Goal: Task Accomplishment & Management: Use online tool/utility

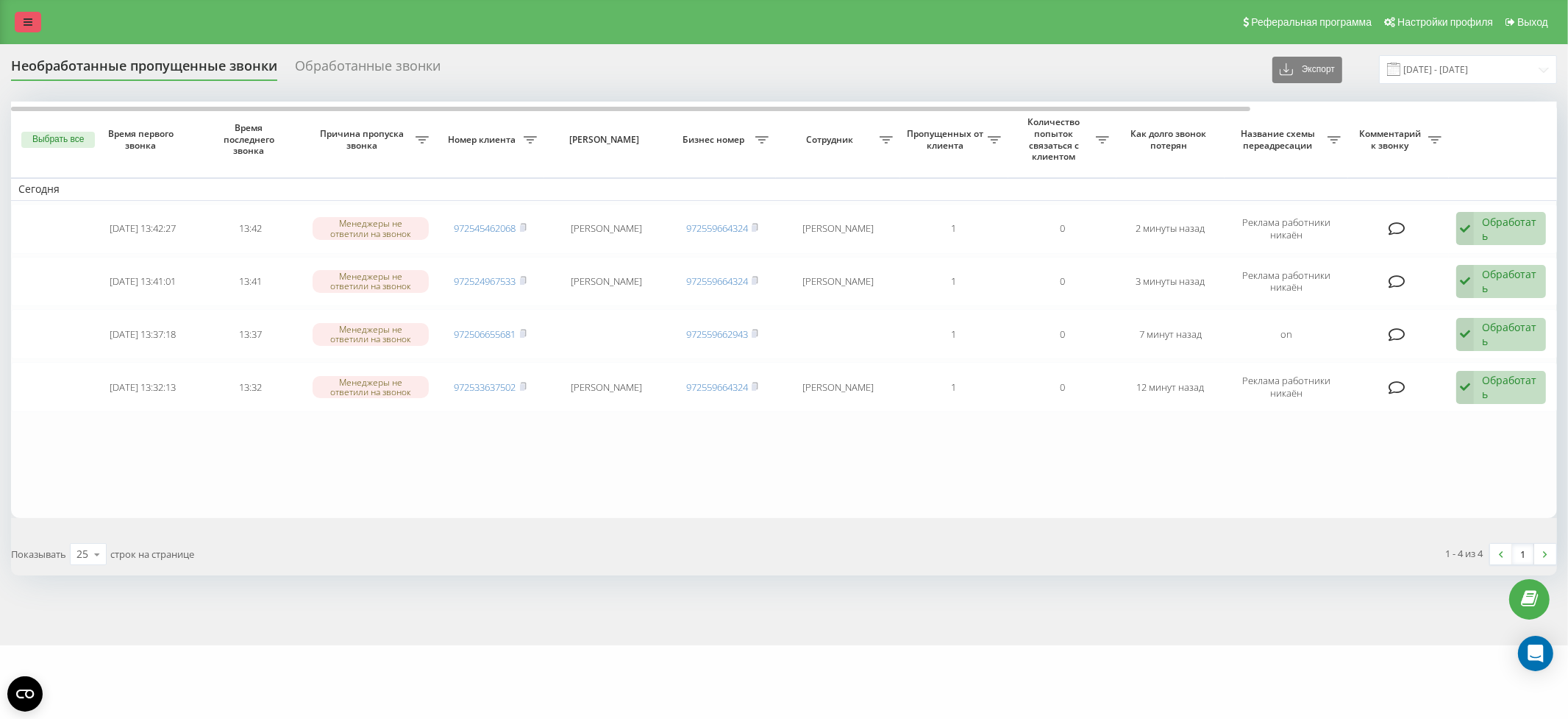
click at [28, 18] on icon at bounding box center [28, 21] width 9 height 10
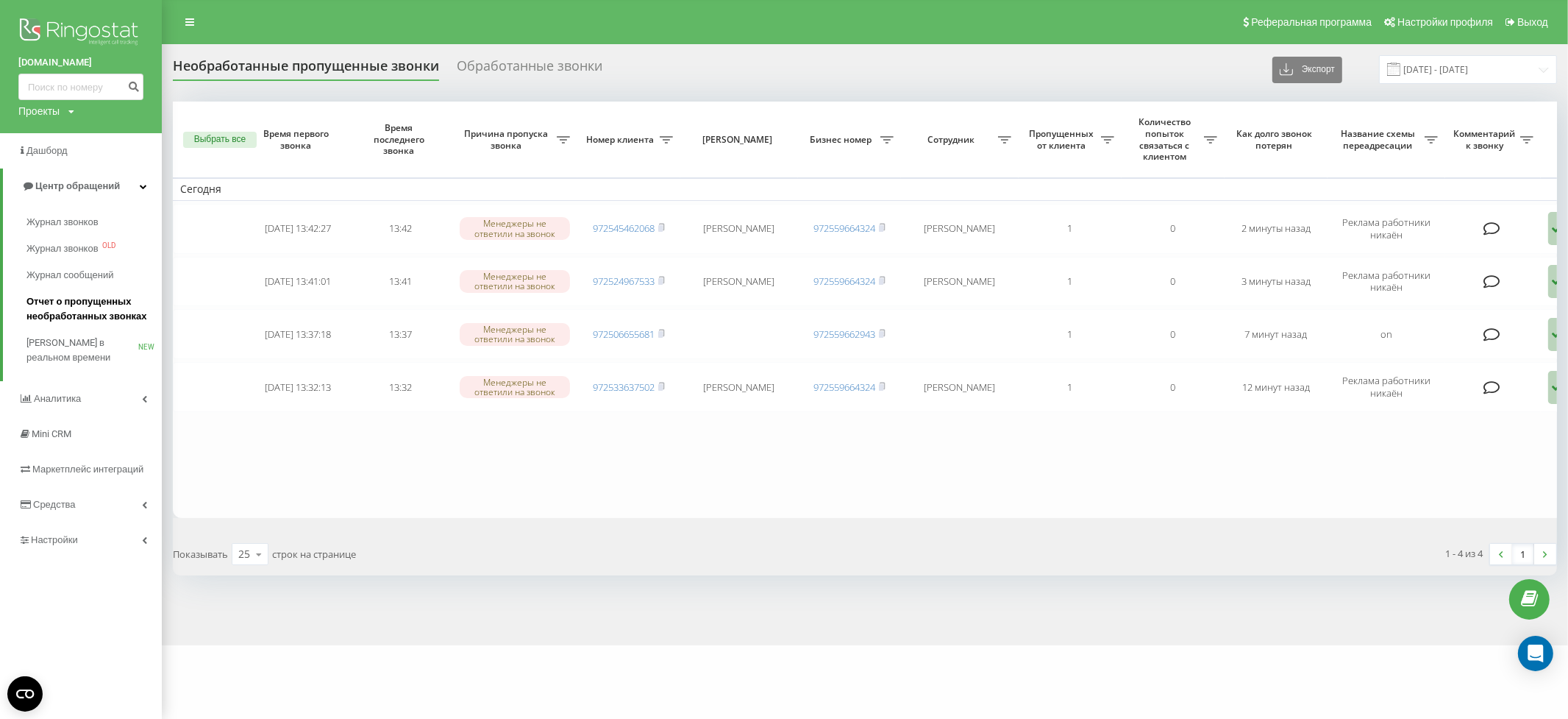
click at [67, 304] on span "Отчет о пропущенных необработанных звонках" at bounding box center [90, 309] width 128 height 29
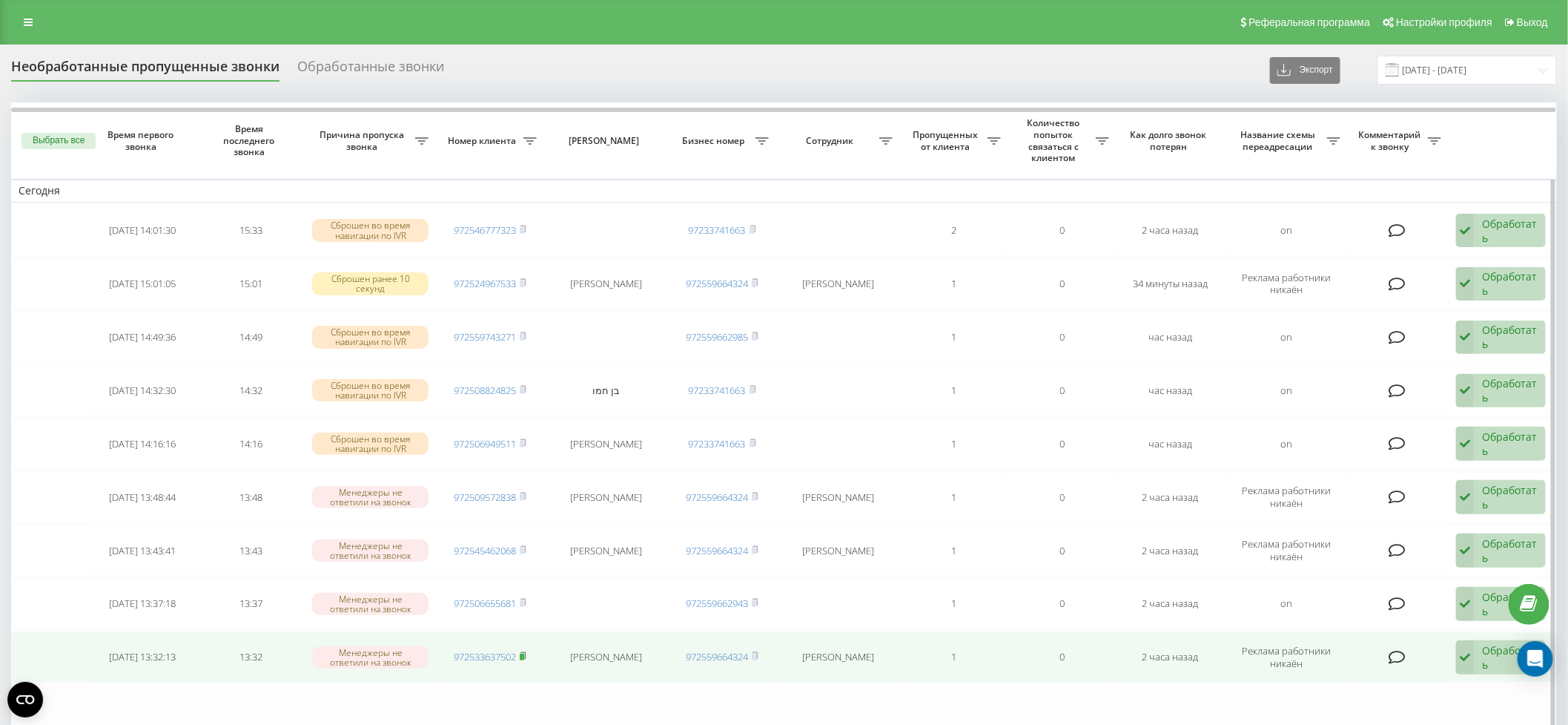
click at [524, 654] on rect at bounding box center [522, 657] width 5 height 7
click at [1488, 655] on div "Обработать" at bounding box center [1510, 657] width 56 height 28
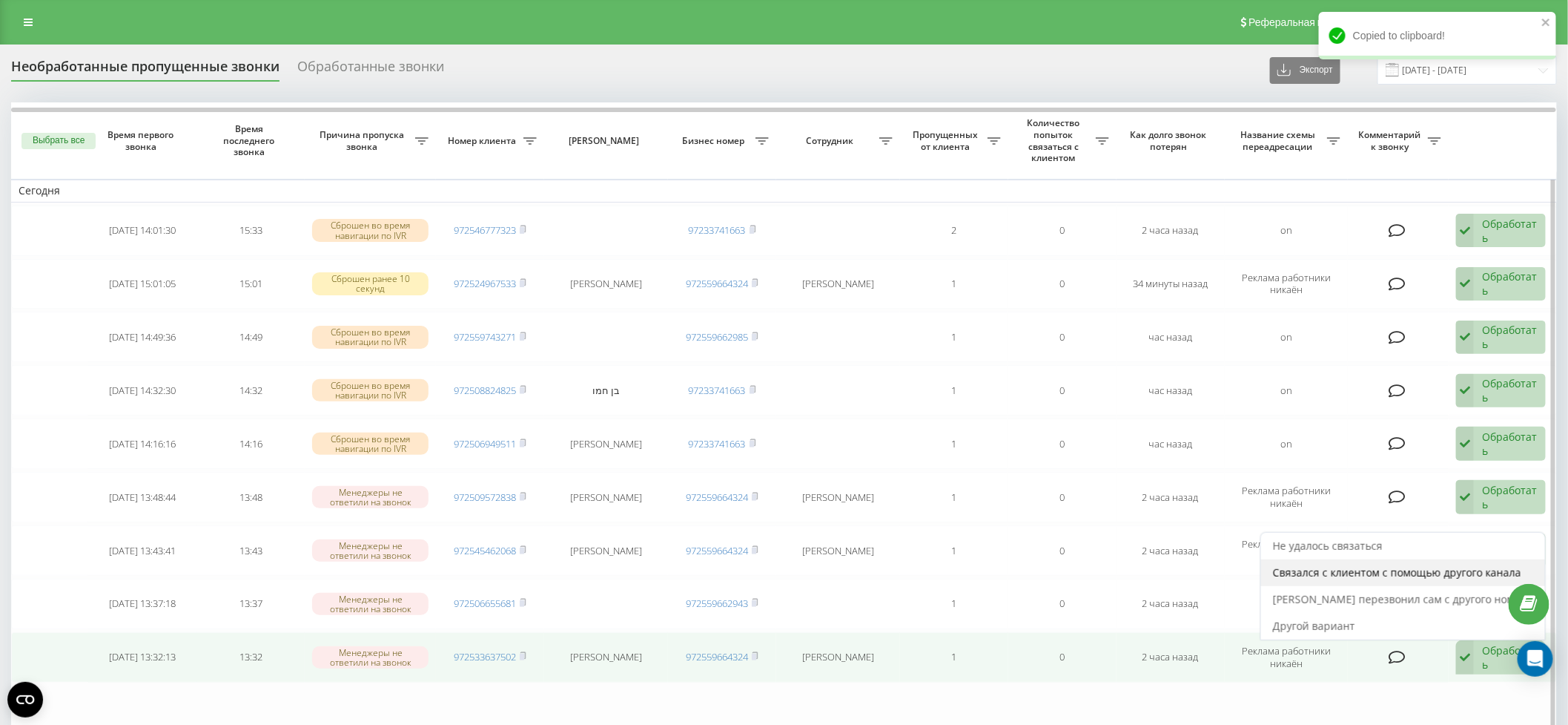
click at [1429, 566] on span "Связался с клиентом с помощью другого канала" at bounding box center [1397, 572] width 249 height 14
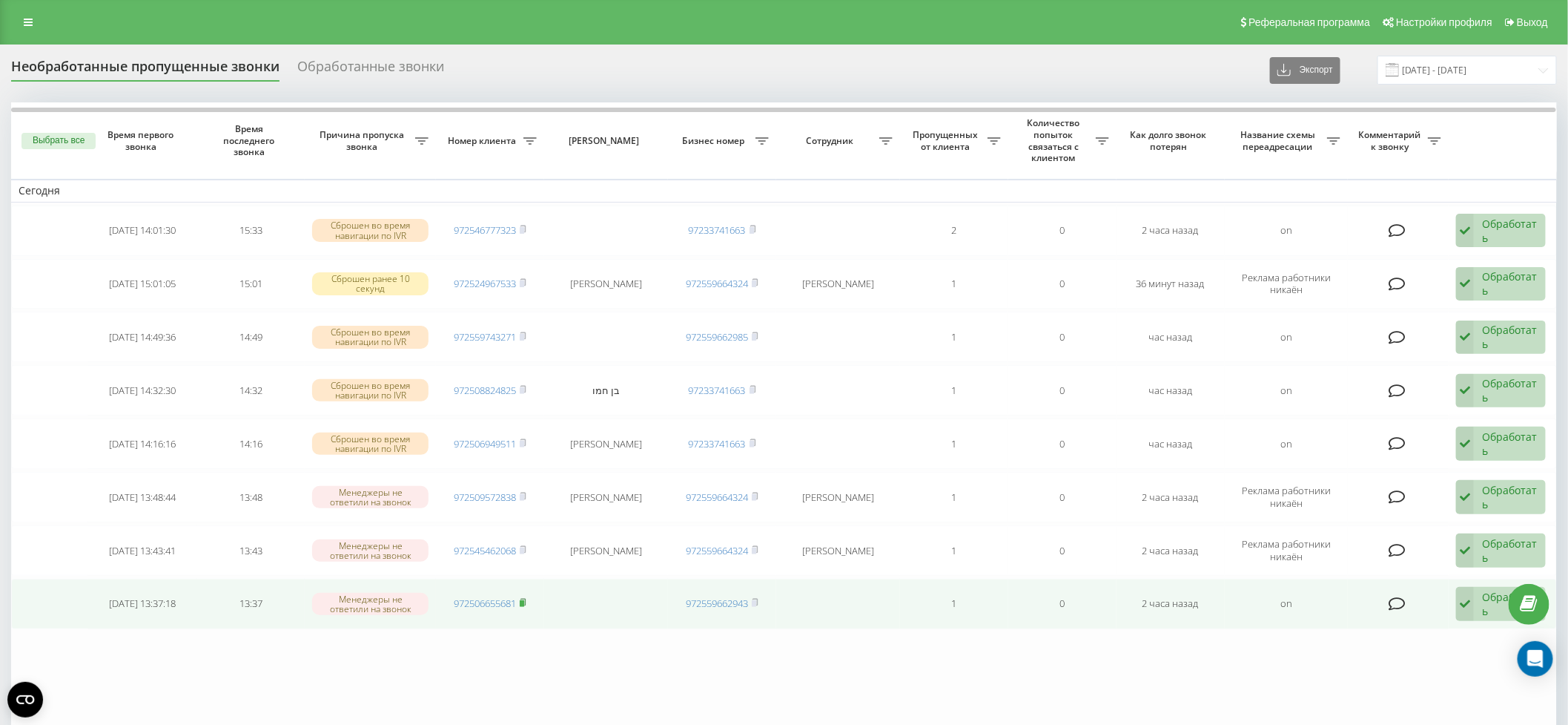
click at [527, 599] on icon at bounding box center [524, 602] width 5 height 7
click at [1490, 595] on div "Обработать" at bounding box center [1510, 604] width 56 height 28
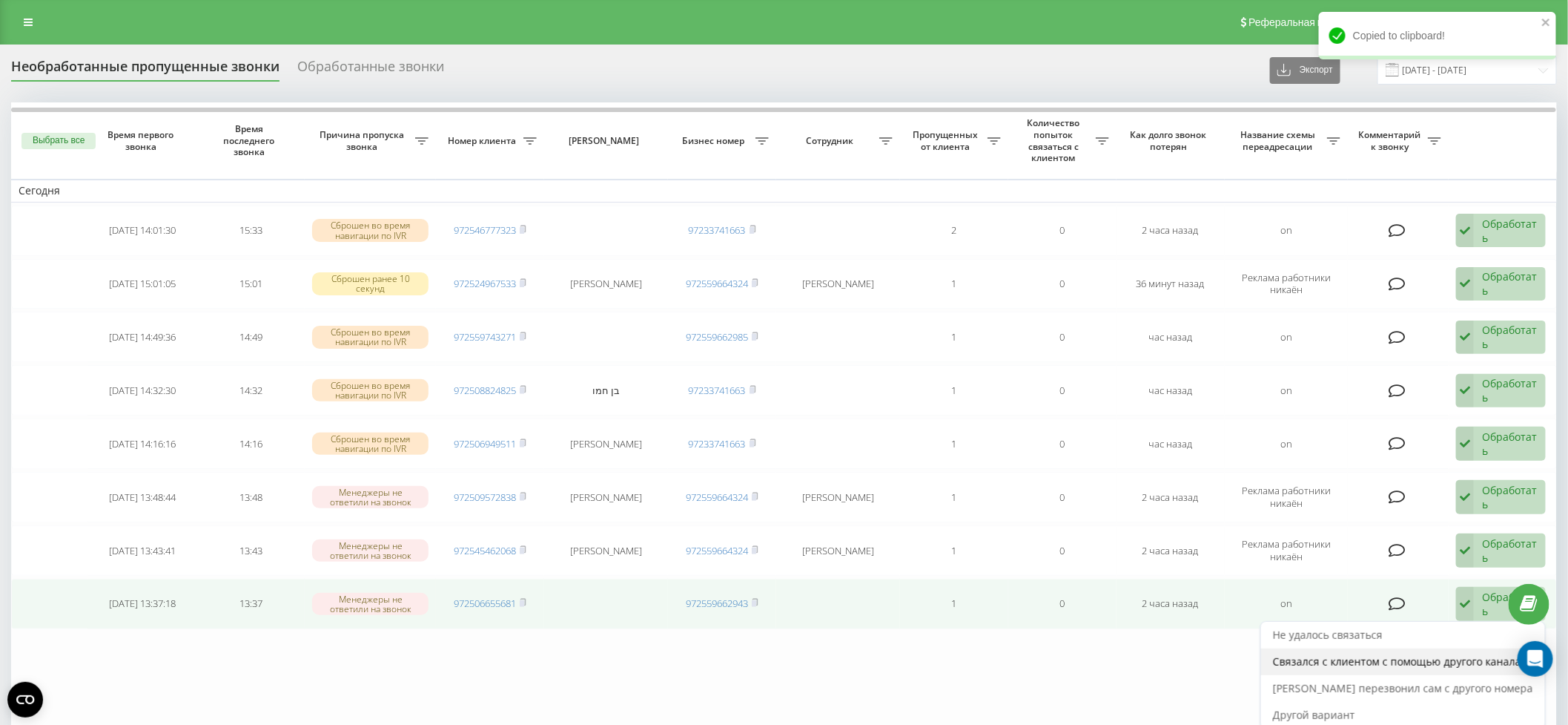
click at [1475, 655] on span "Связался с клиентом с помощью другого канала" at bounding box center [1397, 662] width 249 height 14
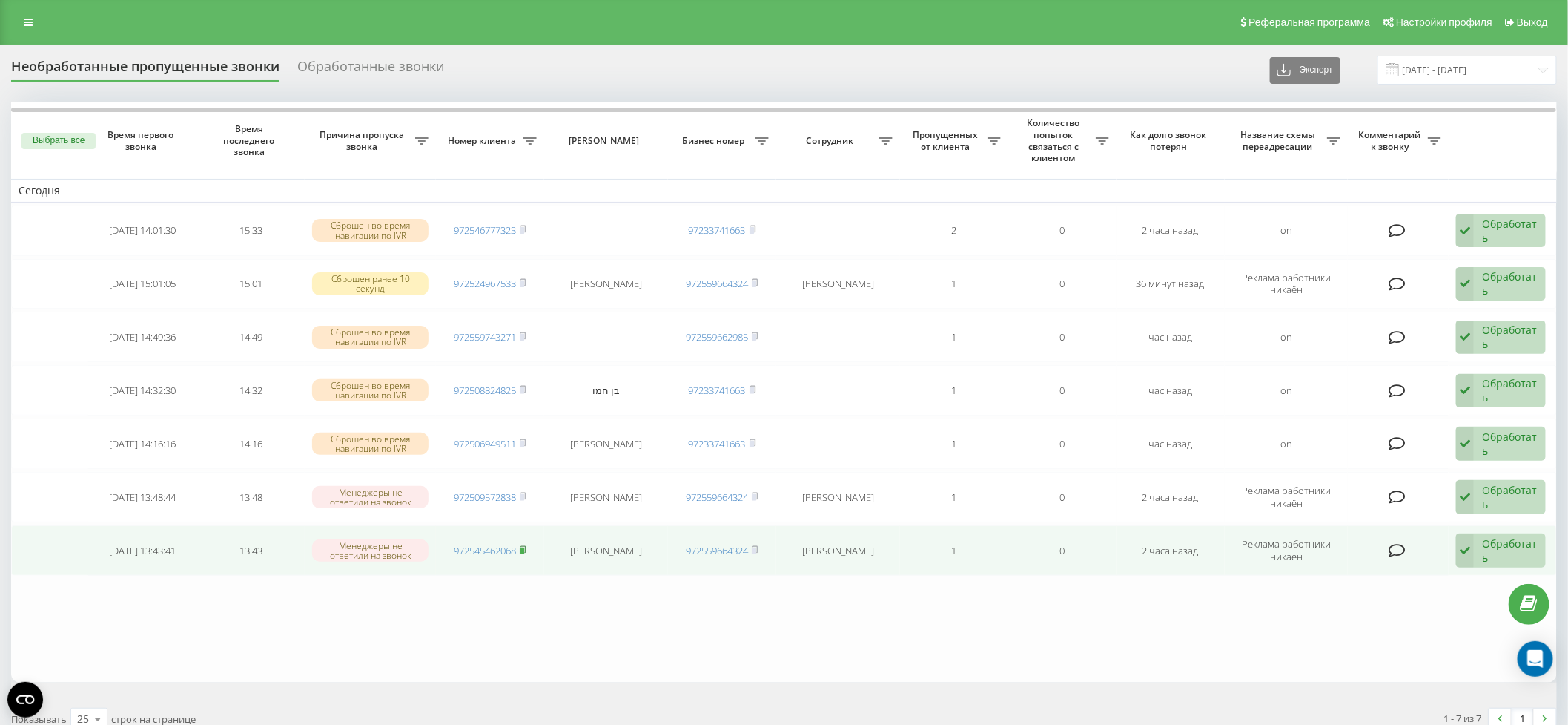
click at [521, 545] on icon at bounding box center [523, 550] width 7 height 9
click at [1488, 539] on div "Обработать" at bounding box center [1510, 550] width 56 height 28
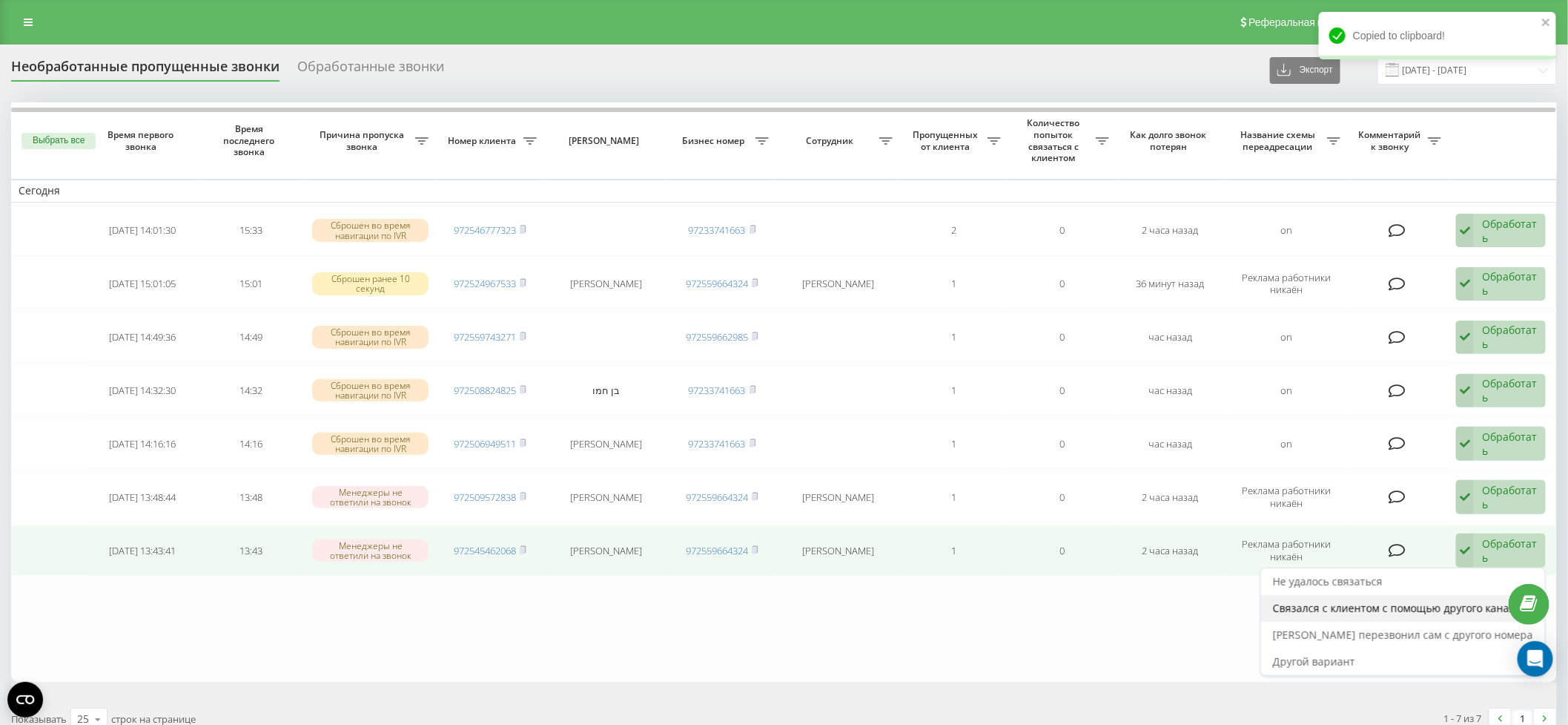
click at [1468, 604] on span "Связался с клиентом с помощью другого канала" at bounding box center [1397, 608] width 249 height 14
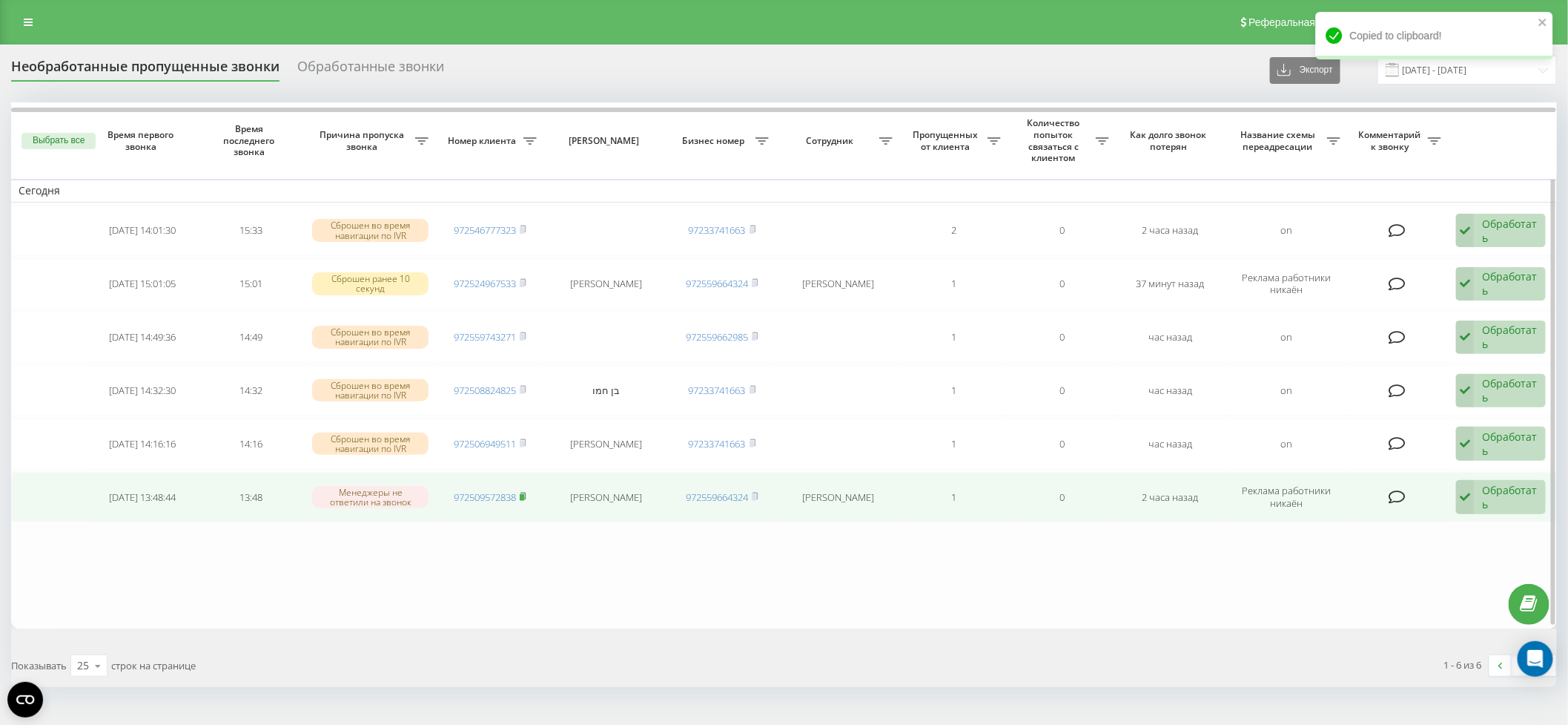
click at [526, 492] on icon at bounding box center [523, 496] width 7 height 9
click at [1497, 497] on div "Обработать" at bounding box center [1510, 497] width 56 height 28
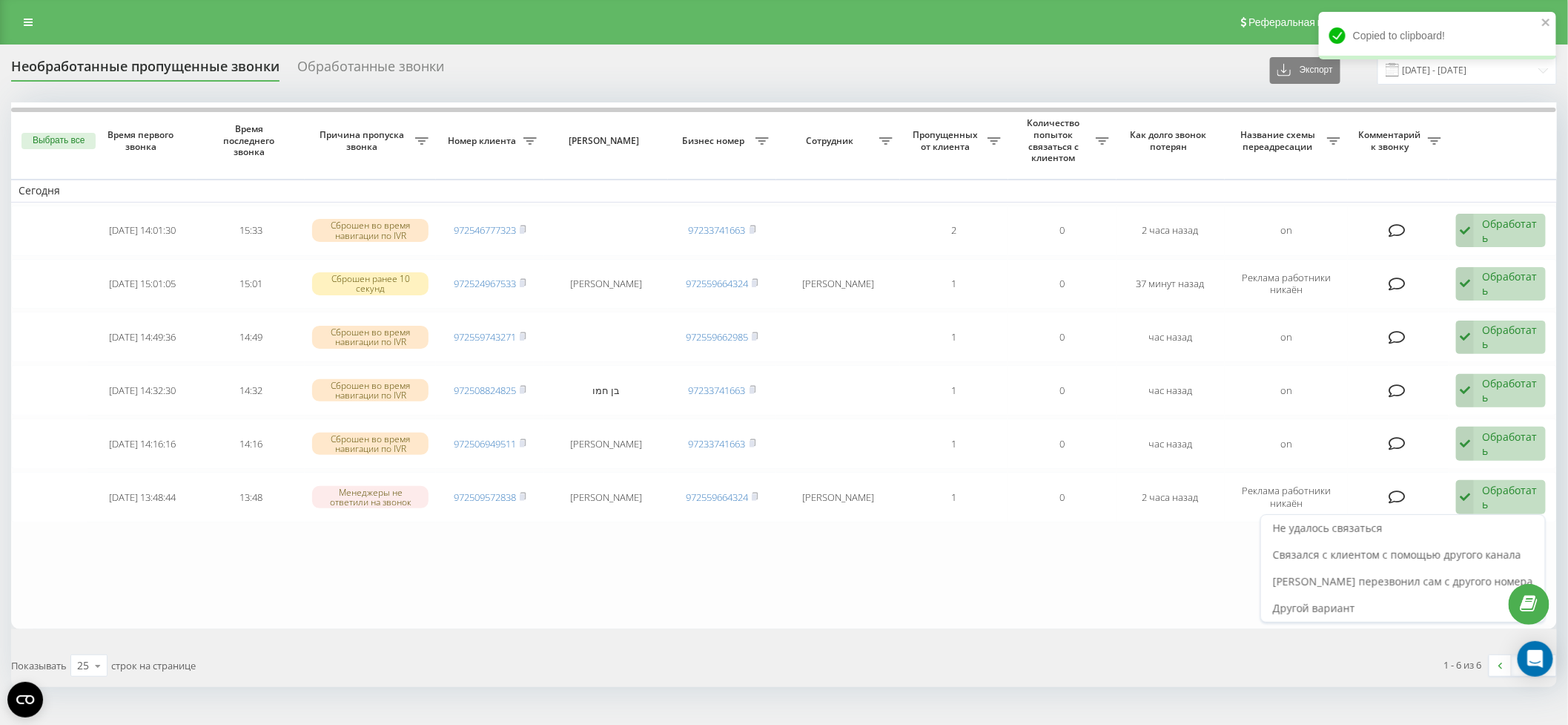
drag, startPoint x: 1478, startPoint y: 550, endPoint x: 1301, endPoint y: 576, distance: 178.9
click at [1478, 550] on span "Связался с клиентом с помощью другого канала" at bounding box center [1397, 554] width 249 height 14
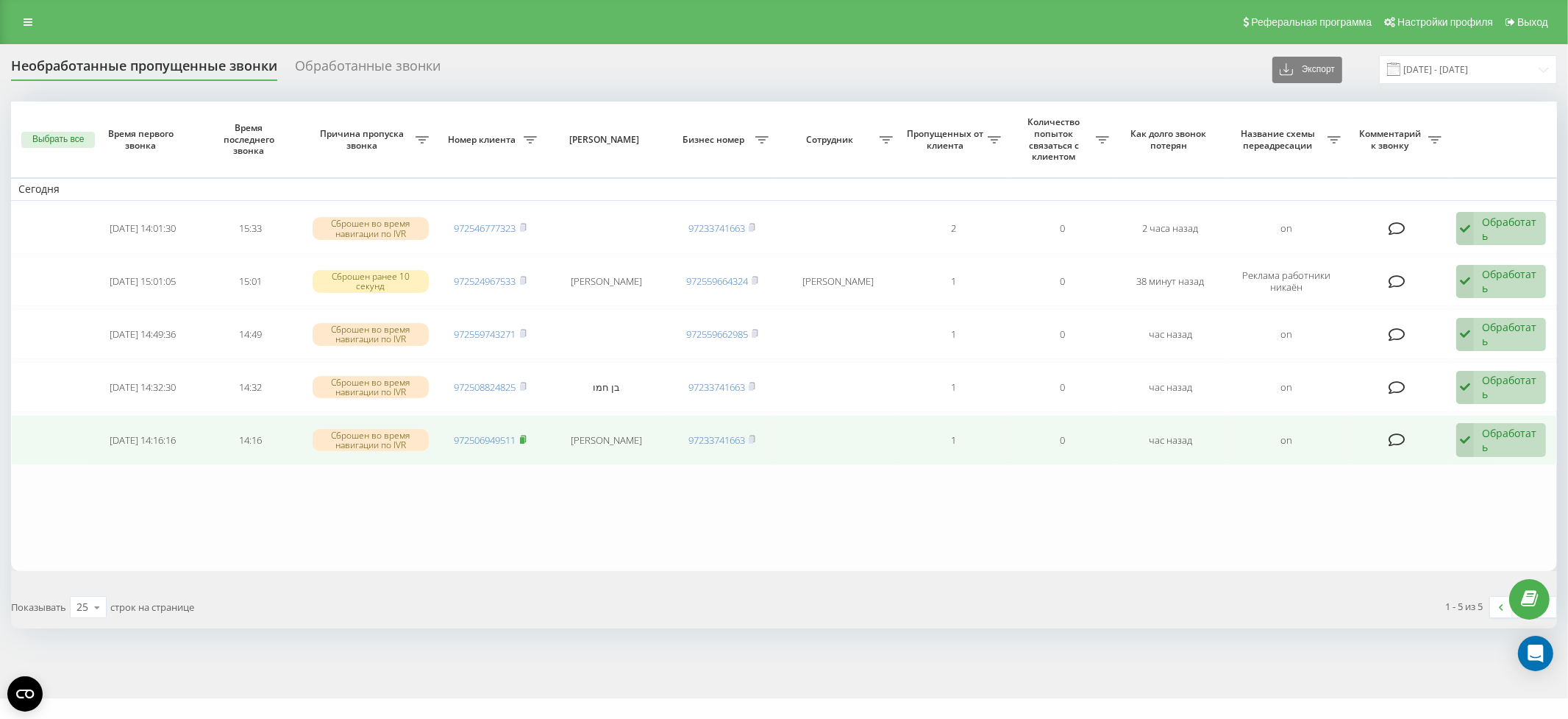
click at [522, 435] on icon at bounding box center [523, 439] width 7 height 9
click at [1528, 431] on div "Обработать" at bounding box center [1510, 440] width 56 height 28
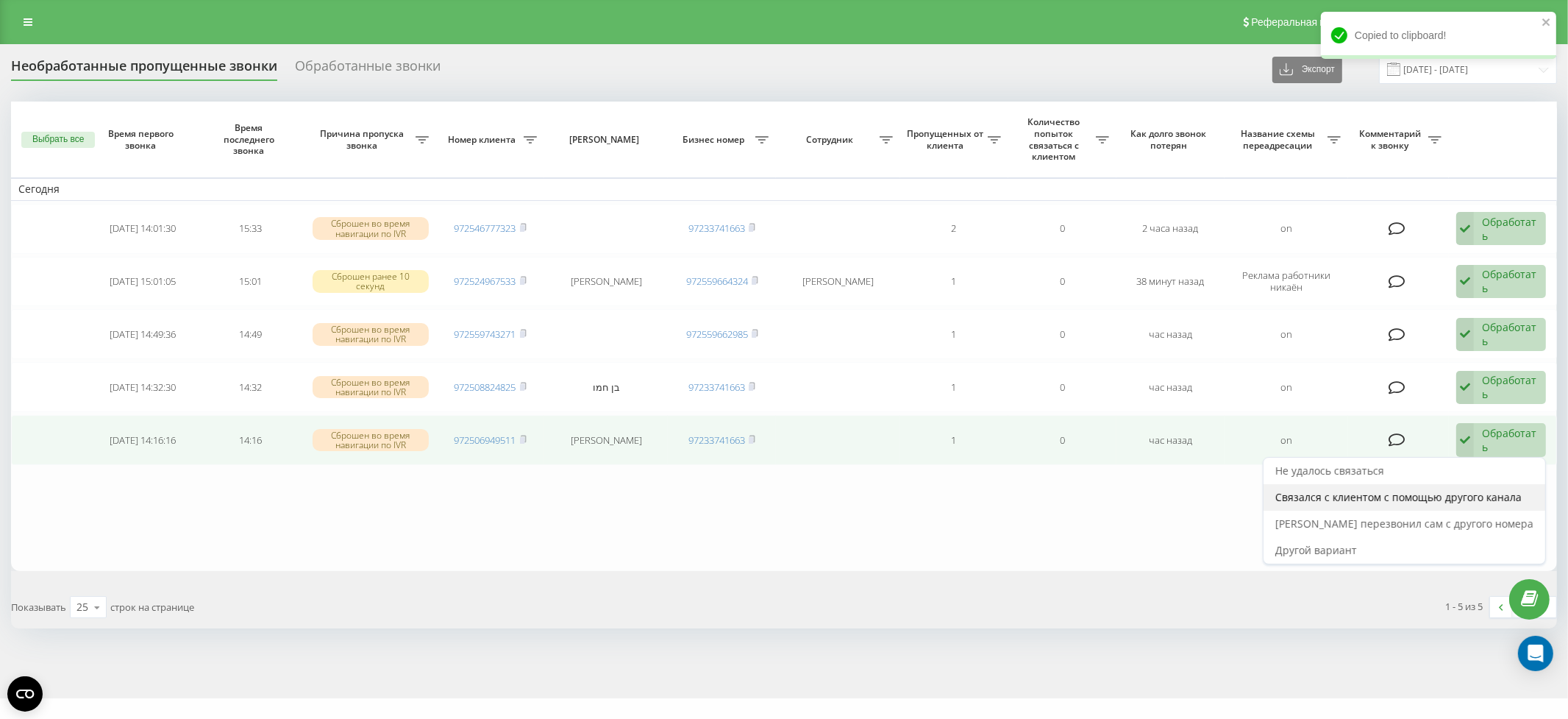
click at [1492, 490] on span "Связался с клиентом с помощью другого канала" at bounding box center [1399, 497] width 247 height 14
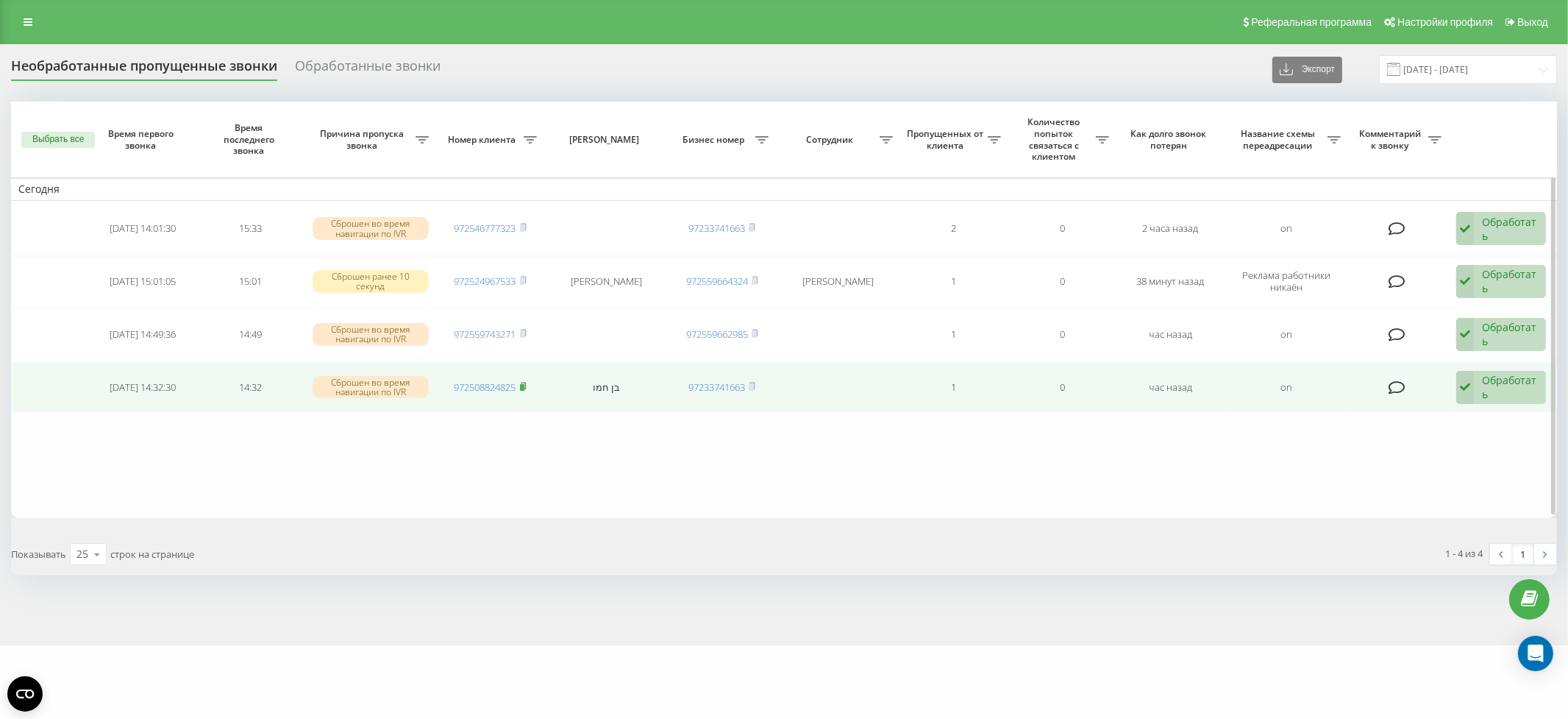
click at [525, 382] on icon at bounding box center [523, 386] width 5 height 7
click at [1508, 389] on div "Обработать" at bounding box center [1510, 387] width 56 height 28
click at [1497, 439] on span "Связался с клиентом с помощью другого канала" at bounding box center [1399, 444] width 247 height 14
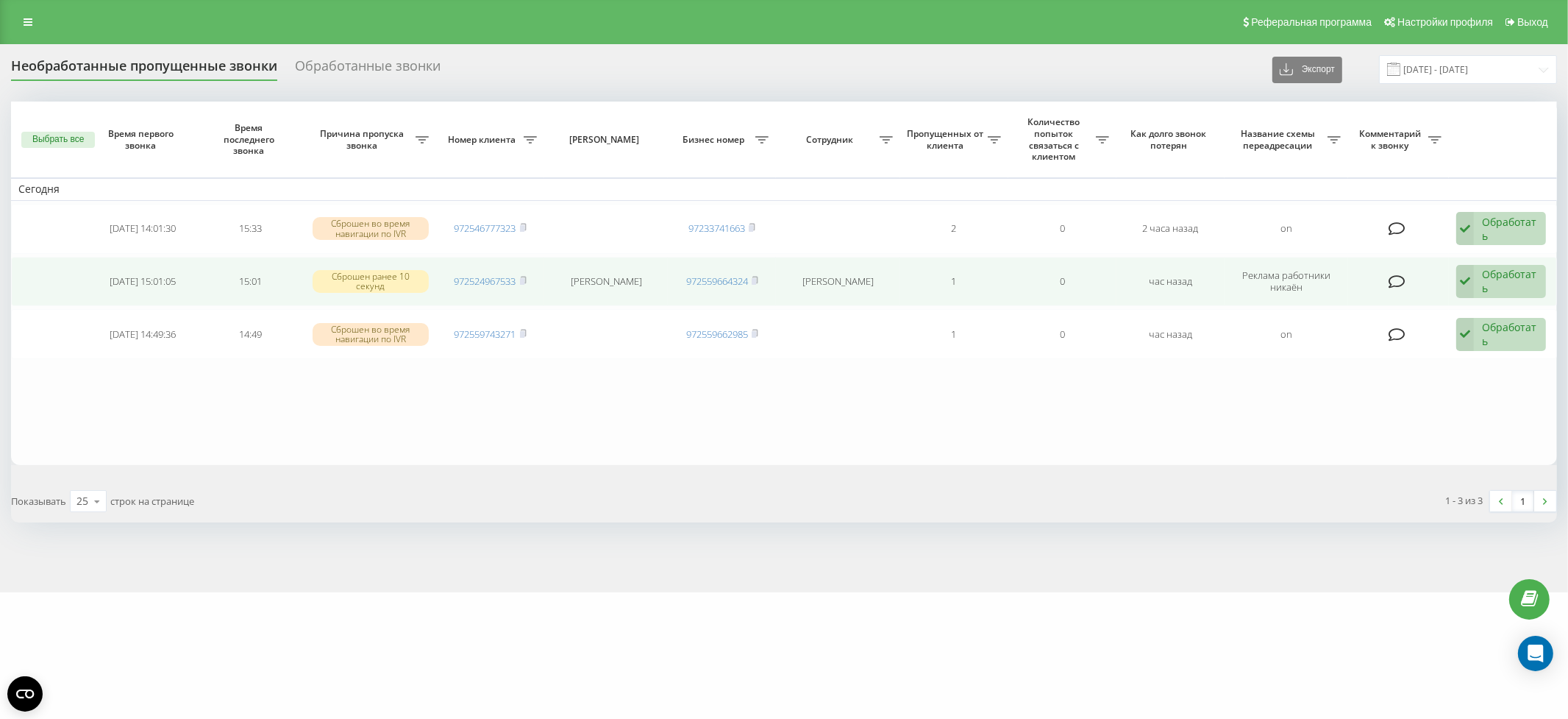
click at [1510, 275] on div "Обработать" at bounding box center [1510, 281] width 56 height 28
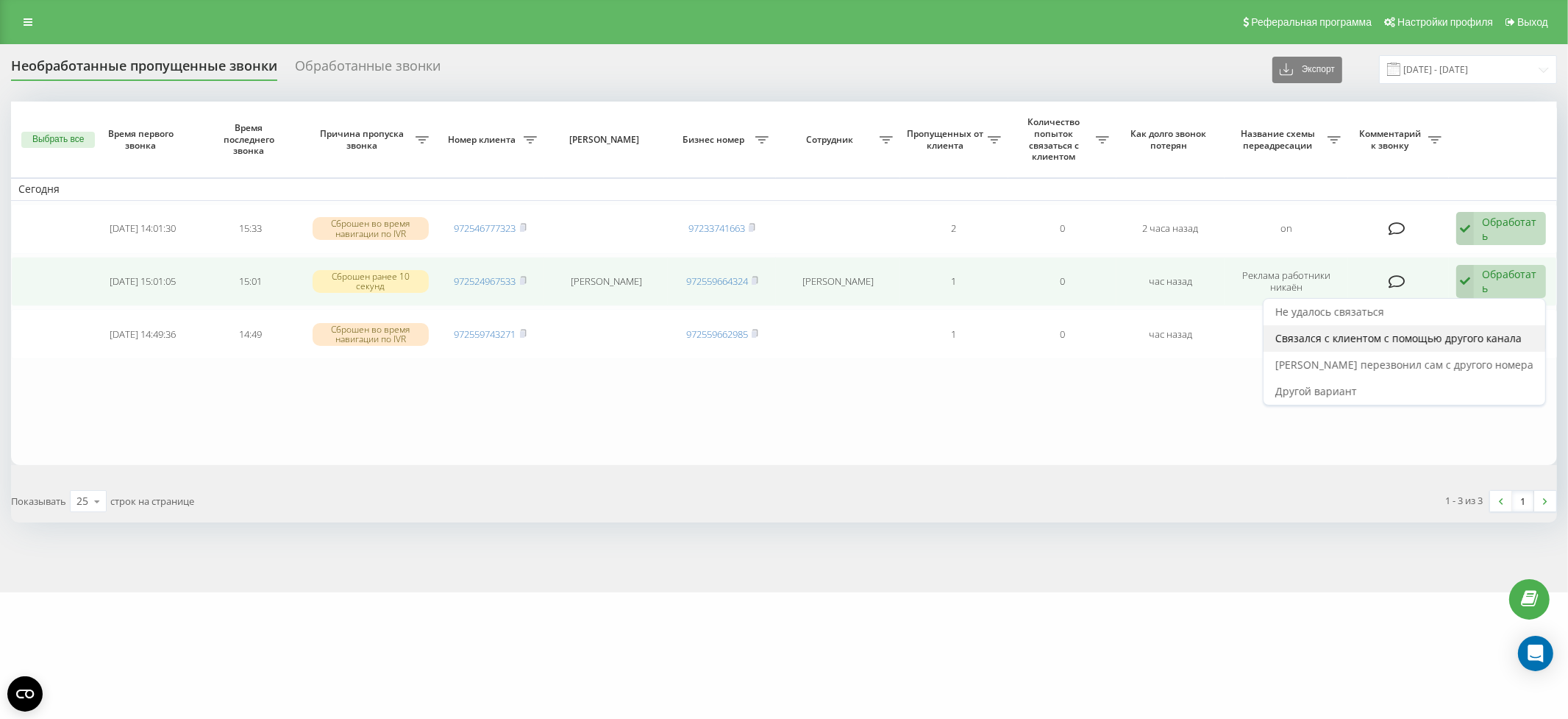
click at [1493, 333] on span "Связался с клиентом с помощью другого канала" at bounding box center [1399, 338] width 247 height 14
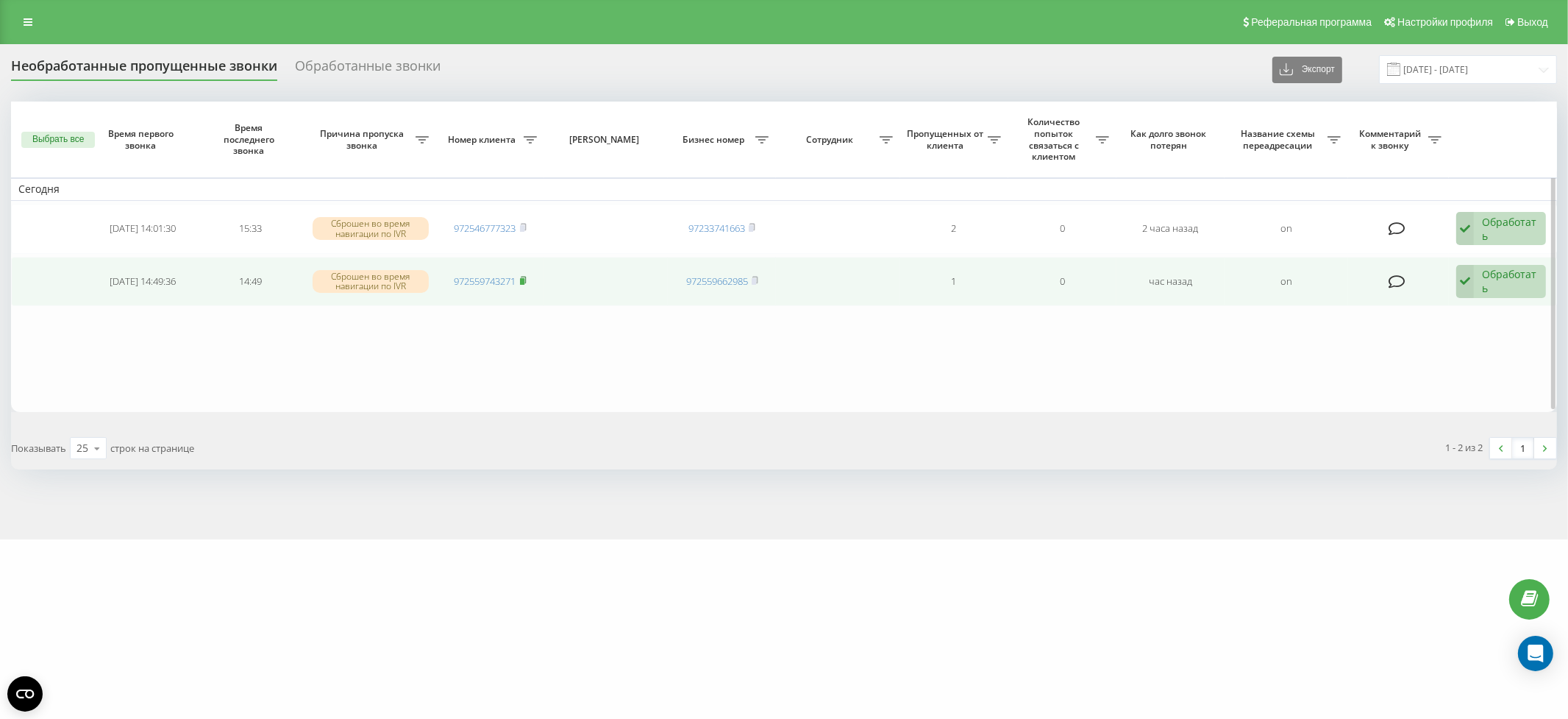
click at [523, 279] on rect at bounding box center [523, 281] width 5 height 7
click at [1494, 280] on div "Обработать" at bounding box center [1510, 281] width 56 height 28
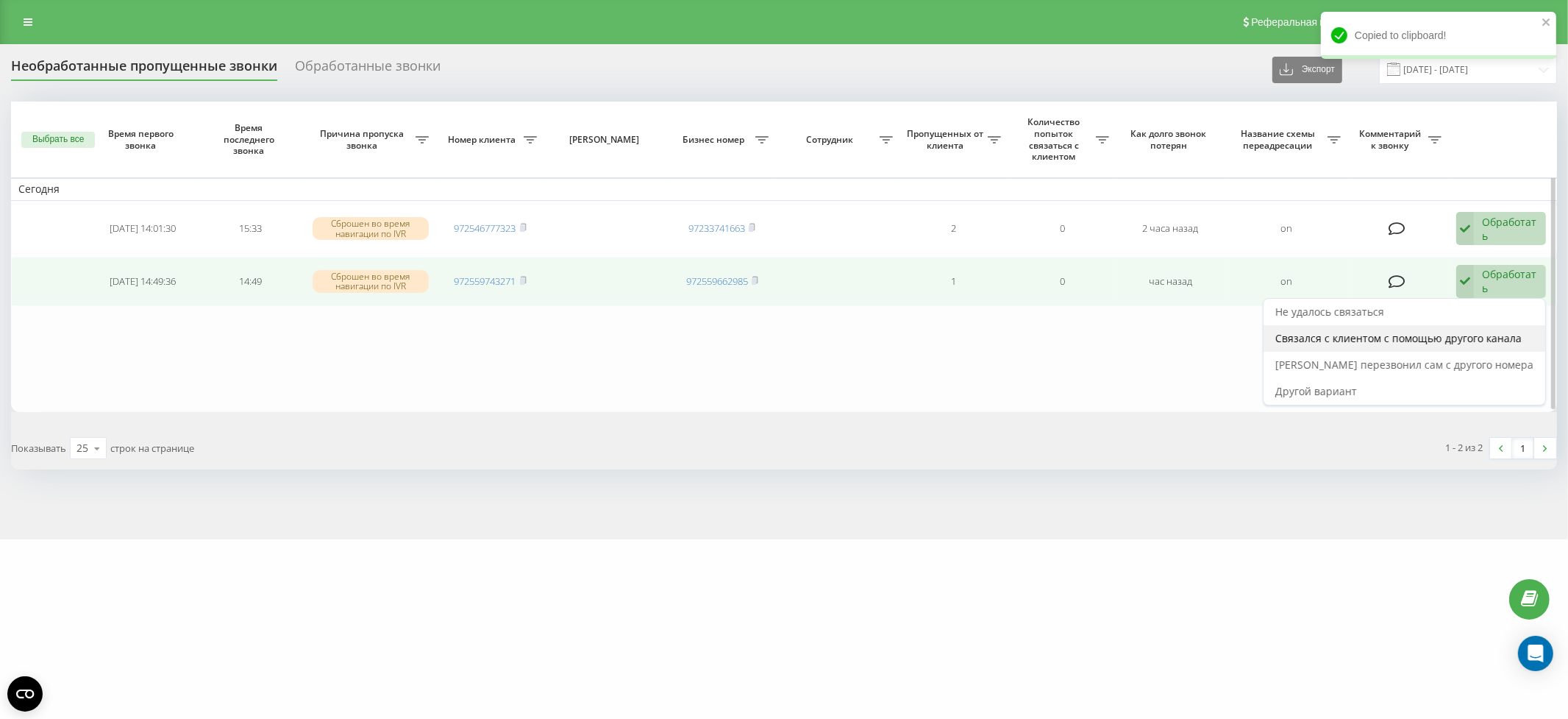
click at [1485, 335] on span "Связался с клиентом с помощью другого канала" at bounding box center [1399, 338] width 247 height 14
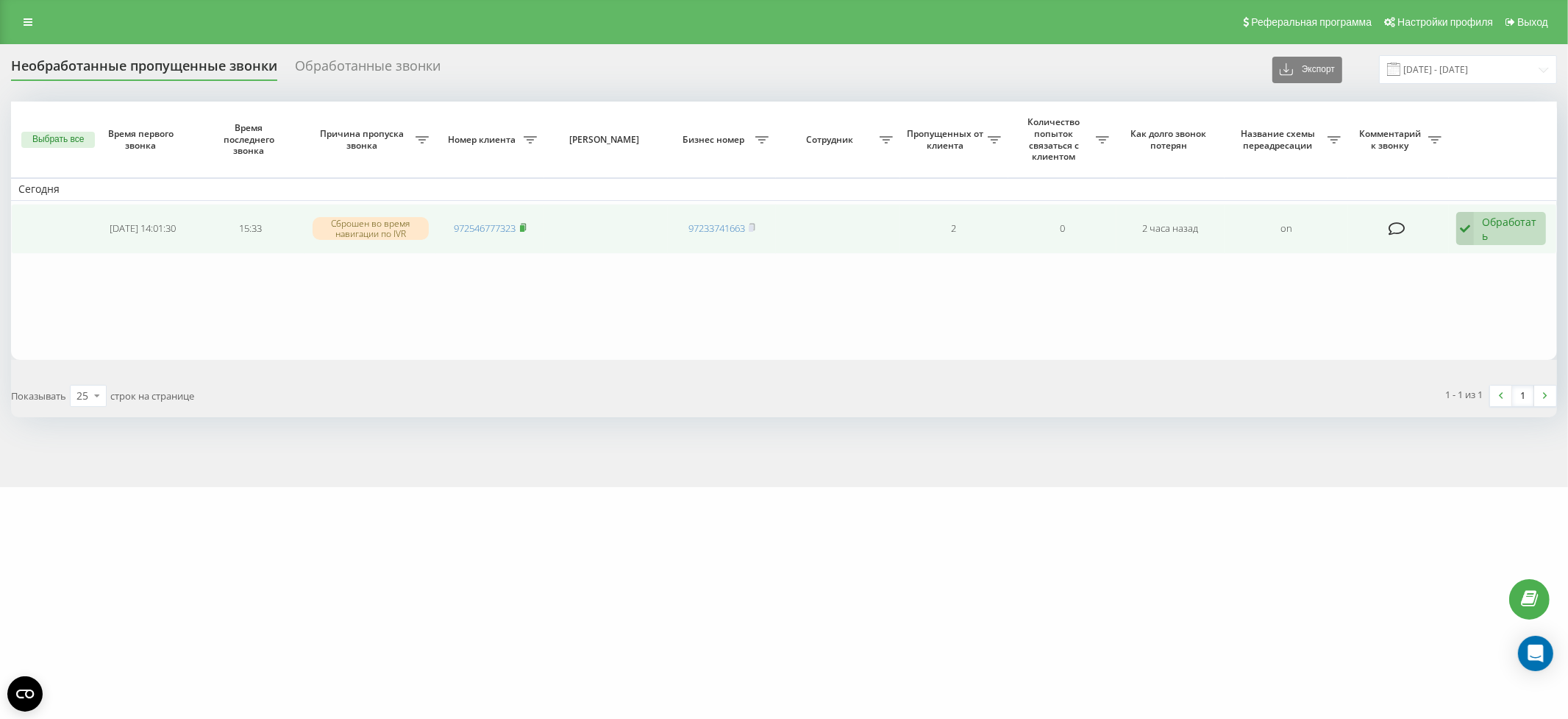
click at [523, 223] on icon at bounding box center [523, 228] width 7 height 9
click at [1494, 228] on div "Обработать" at bounding box center [1510, 228] width 56 height 28
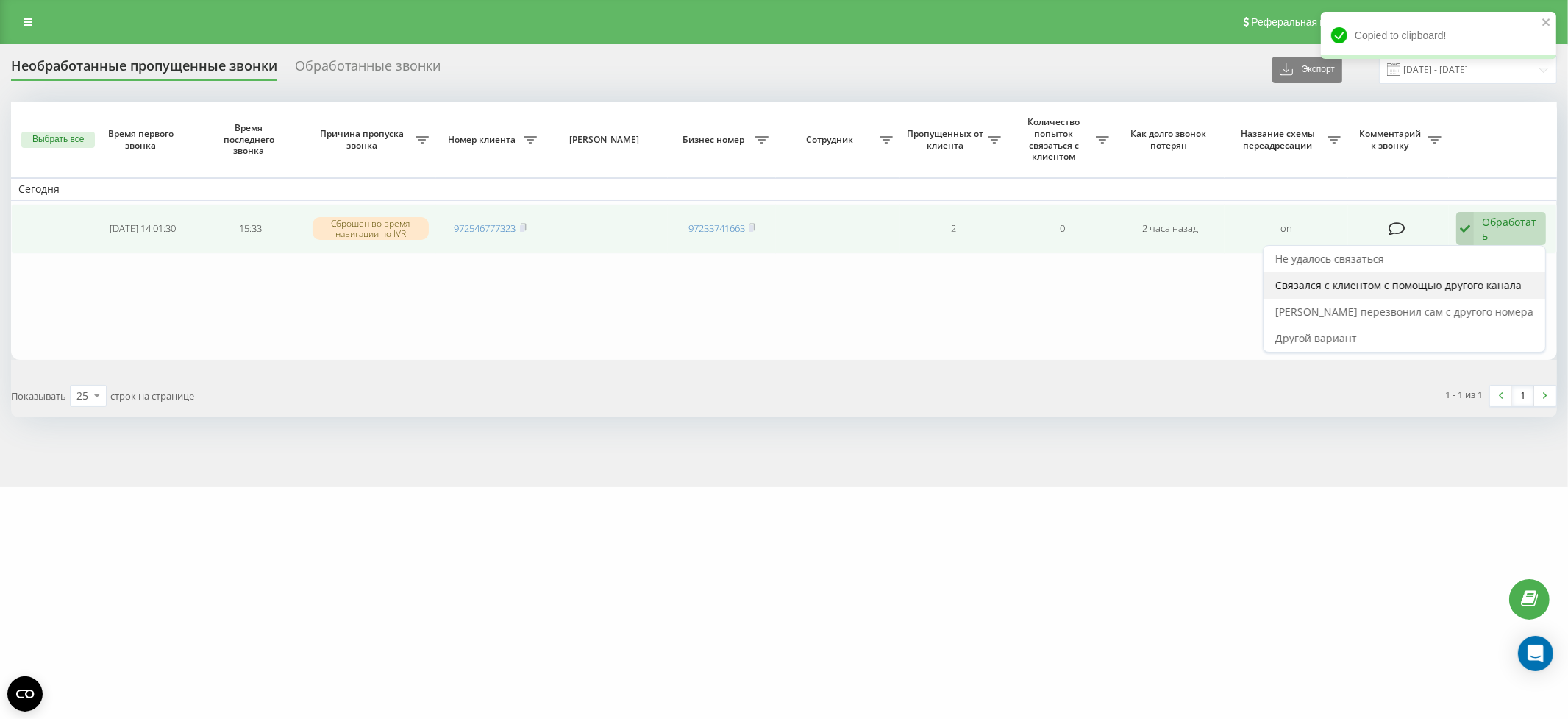
click at [1475, 281] on span "Связался с клиентом с помощью другого канала" at bounding box center [1399, 285] width 247 height 14
